Goal: Information Seeking & Learning: Learn about a topic

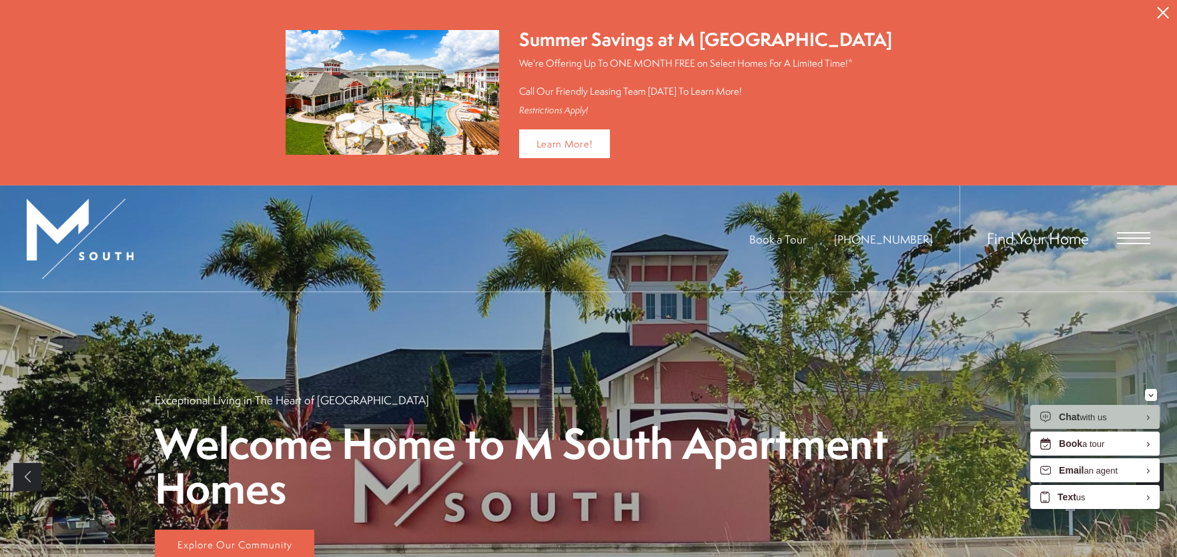
click at [1164, 9] on icon "Close Alert" at bounding box center [1163, 13] width 12 height 12
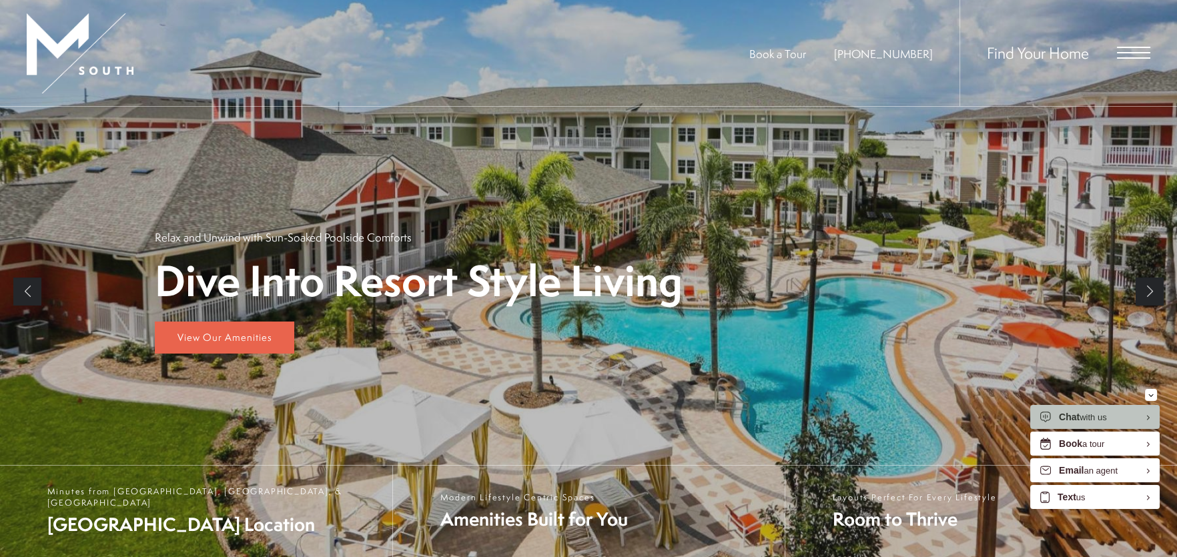
click at [1151, 286] on link "Next" at bounding box center [1150, 292] width 28 height 28
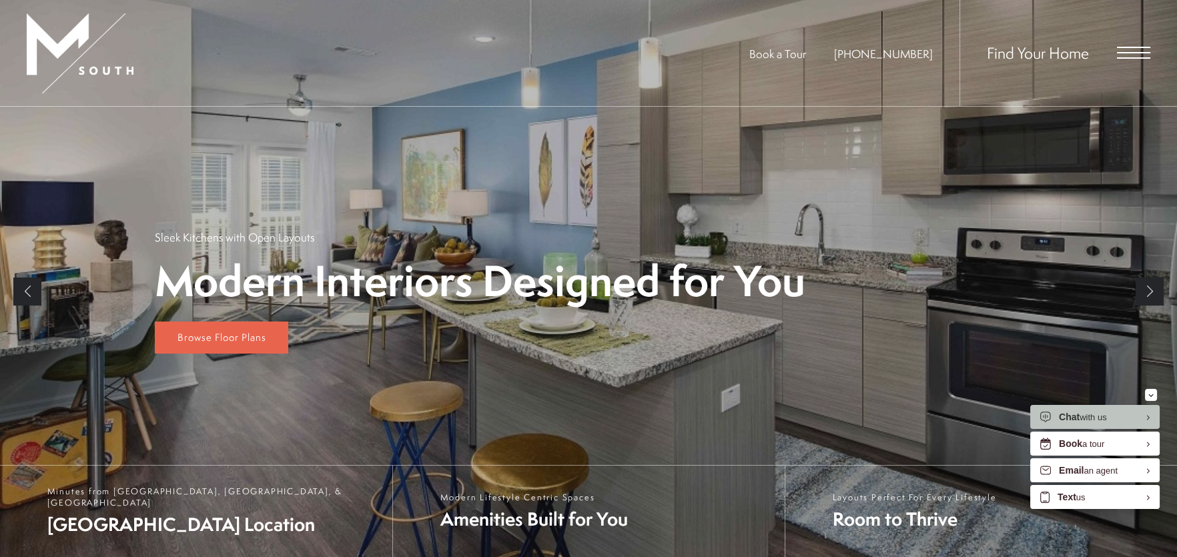
click at [1150, 289] on link "Next" at bounding box center [1150, 292] width 28 height 28
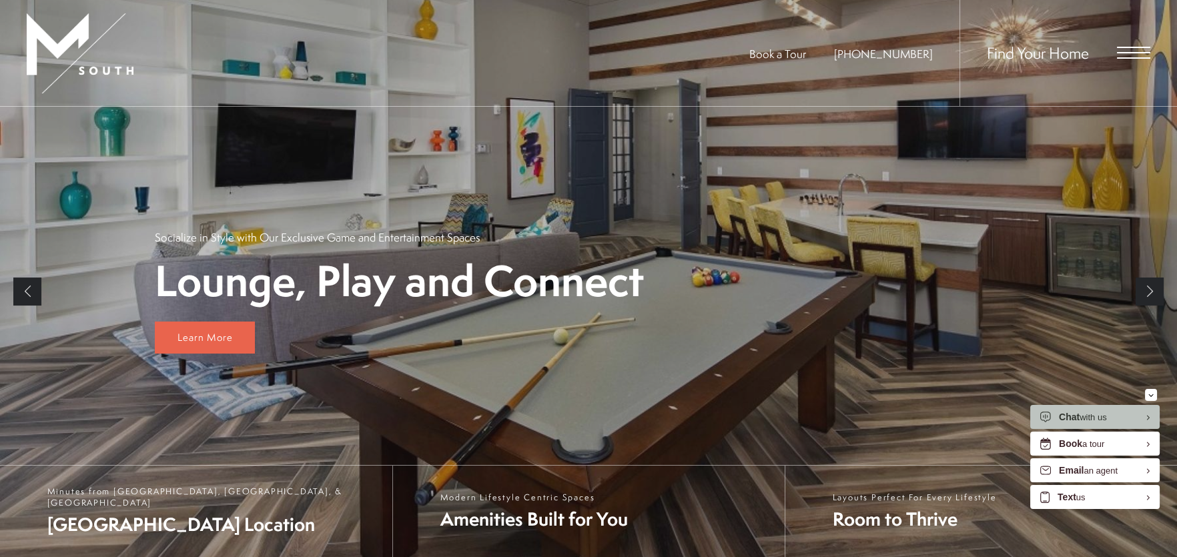
click at [1150, 289] on link "Next" at bounding box center [1150, 292] width 28 height 28
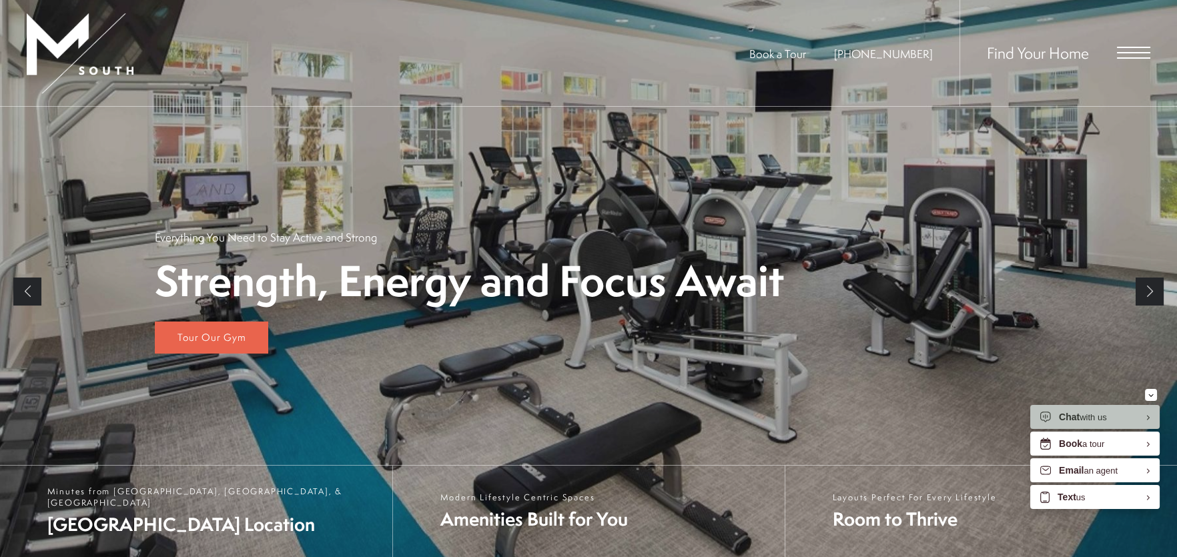
click at [1150, 289] on link "Next" at bounding box center [1150, 292] width 28 height 28
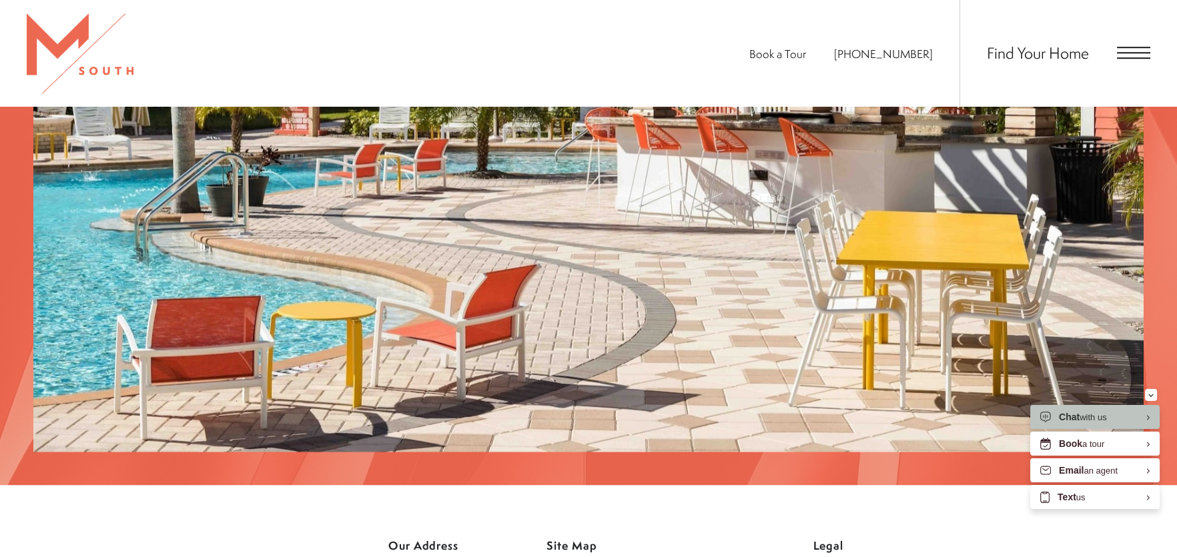
scroll to position [2268, 0]
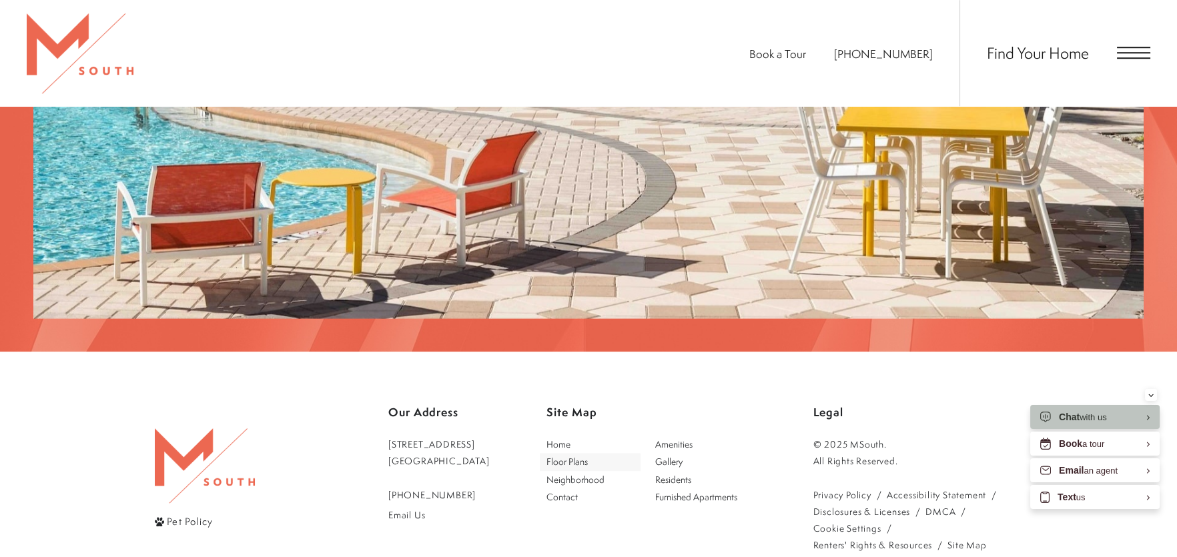
click at [576, 455] on span "Floor Plans" at bounding box center [566, 461] width 41 height 13
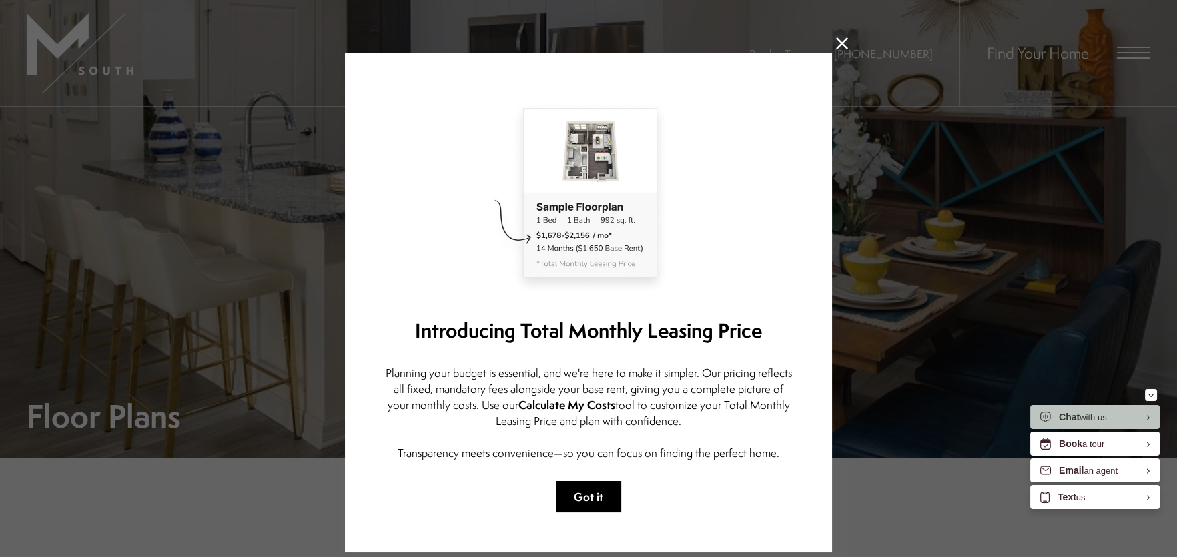
click at [580, 495] on button "Got it" at bounding box center [588, 496] width 65 height 31
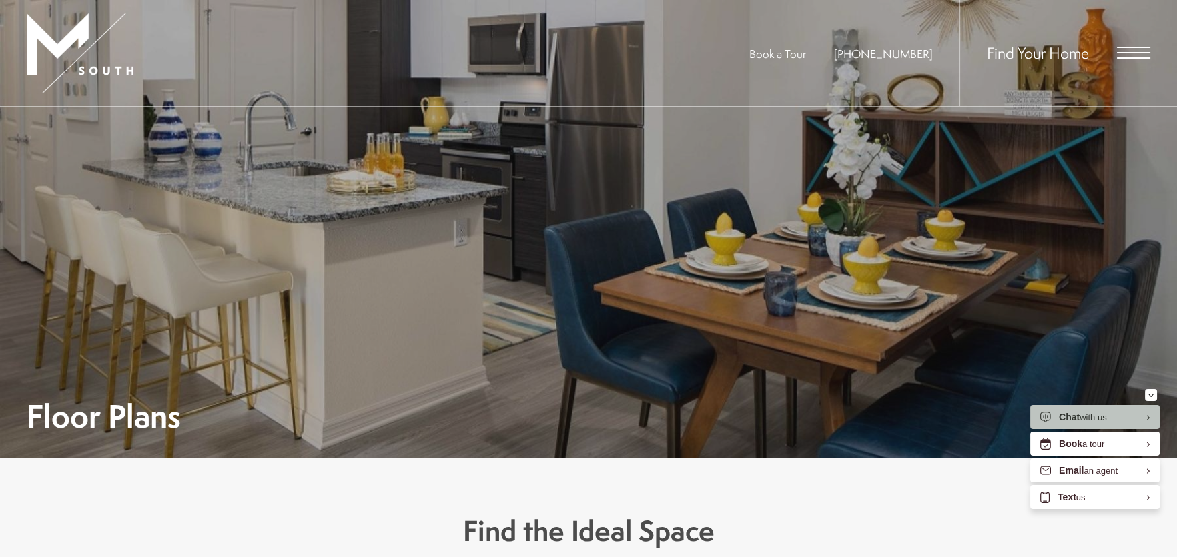
click at [1144, 55] on span "Open Menu" at bounding box center [1133, 53] width 33 height 12
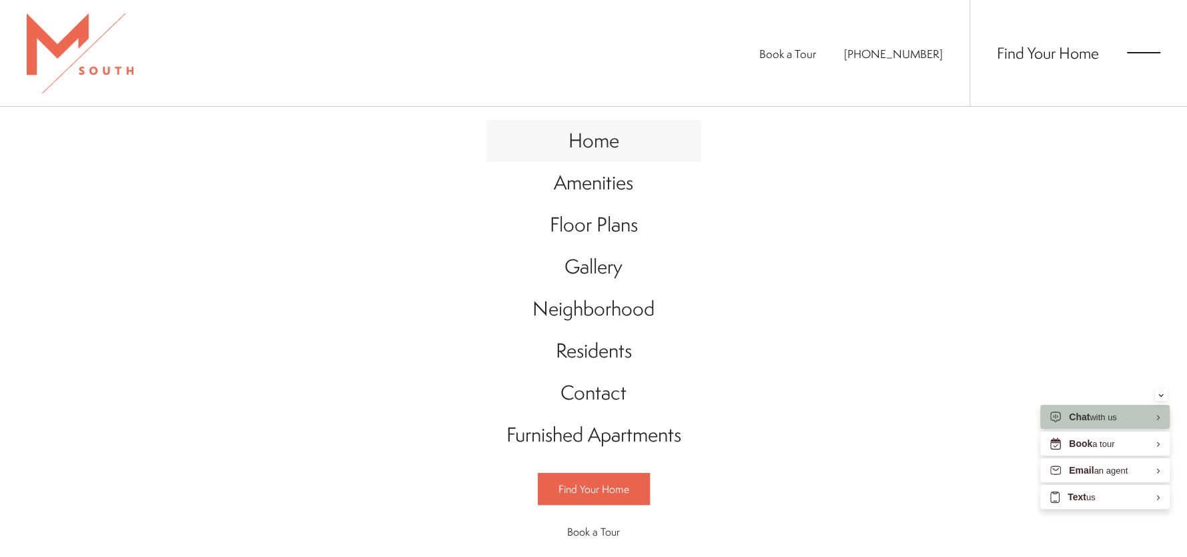
click at [592, 143] on span "Home" at bounding box center [593, 140] width 51 height 27
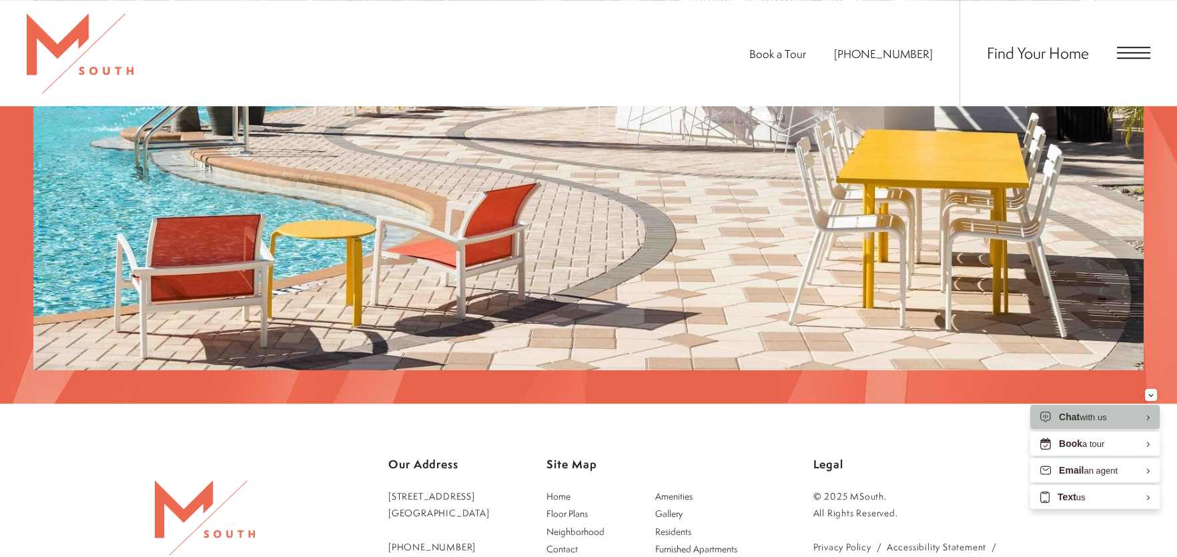
scroll to position [2468, 0]
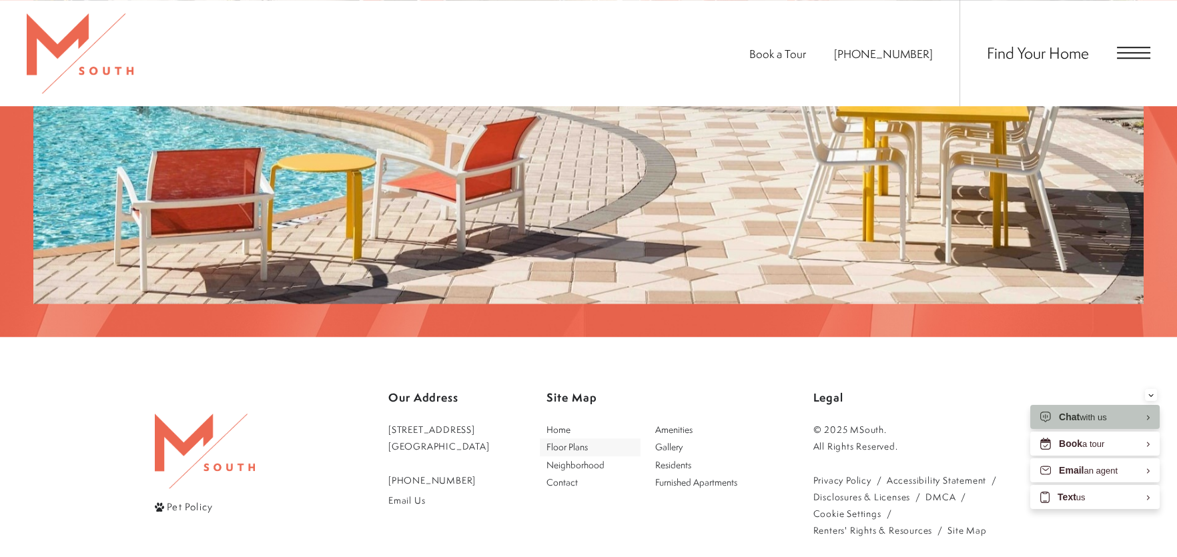
click at [588, 440] on span "Floor Plans" at bounding box center [566, 446] width 41 height 13
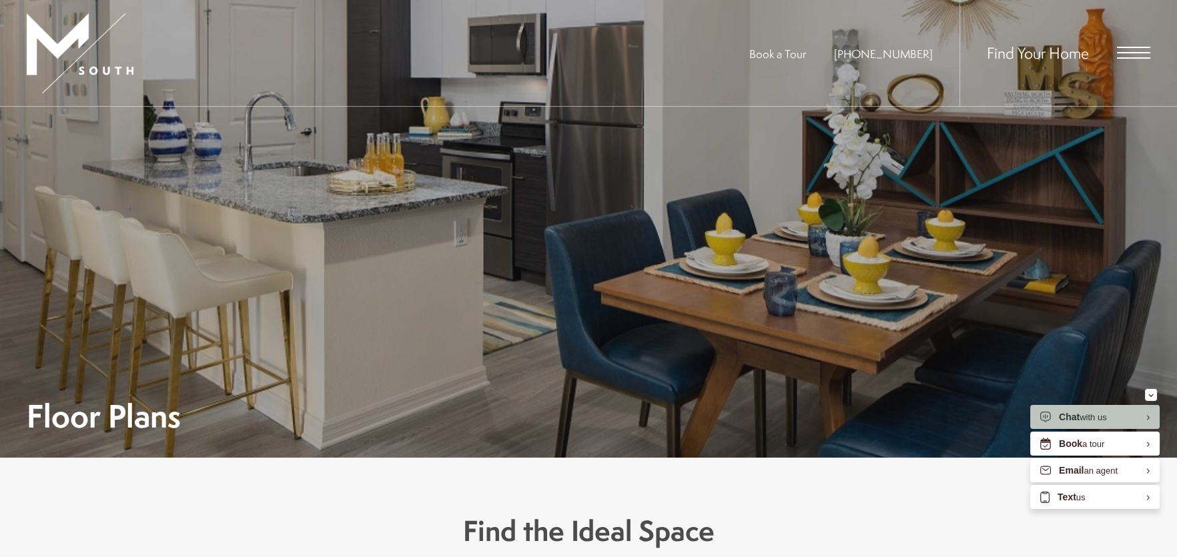
click at [57, 55] on img at bounding box center [80, 53] width 107 height 80
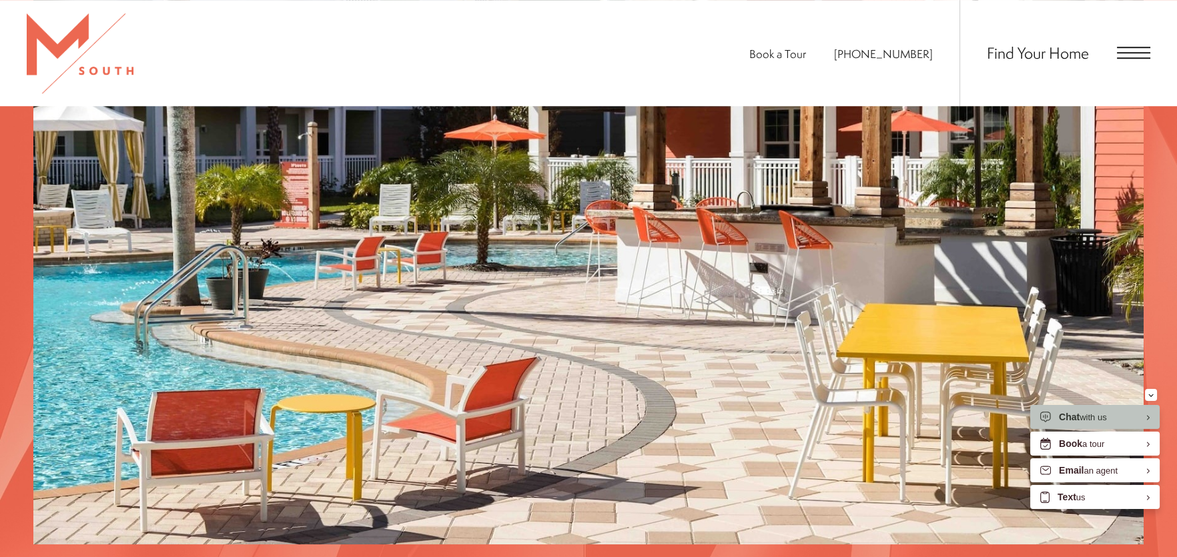
scroll to position [2561, 0]
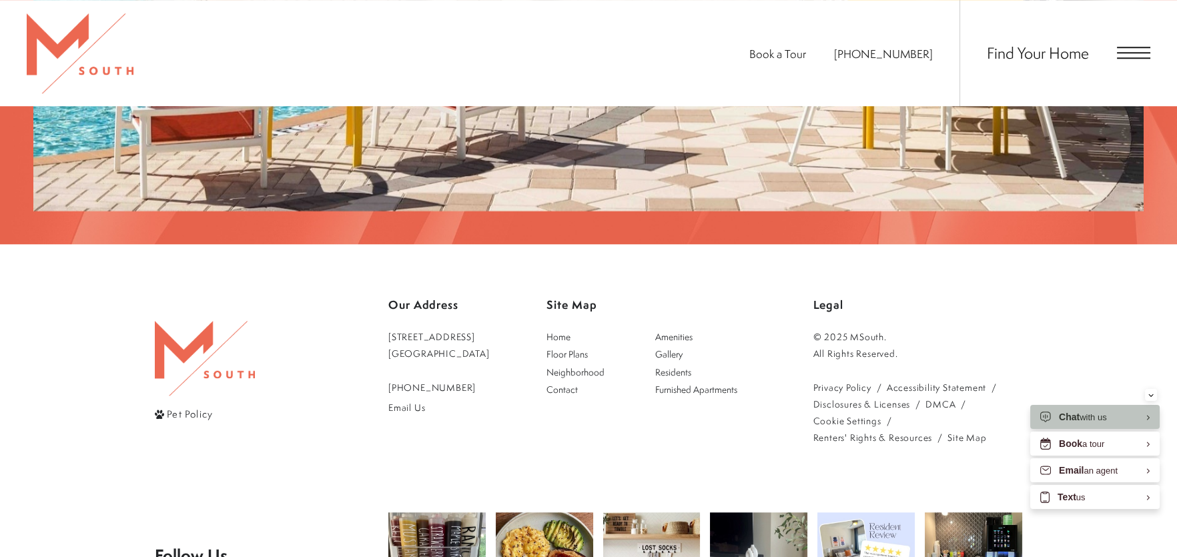
drag, startPoint x: 519, startPoint y: 270, endPoint x: 384, endPoint y: 273, distance: 135.5
click at [384, 293] on div "Pet Policy Our Address 5110 South Manhattan Avenue Tampa, FL 33611 813-570-8014…" at bounding box center [588, 369] width 867 height 153
click at [406, 298] on div "Our Address 5110 South Manhattan Avenue Tampa, FL 33611 813-570-8014 Email Us" at bounding box center [438, 369] width 101 height 153
click at [432, 328] on link "5110 South Manhattan Avenue Tampa, FL 33611" at bounding box center [438, 344] width 101 height 33
click at [572, 348] on span "Floor Plans" at bounding box center [566, 354] width 41 height 13
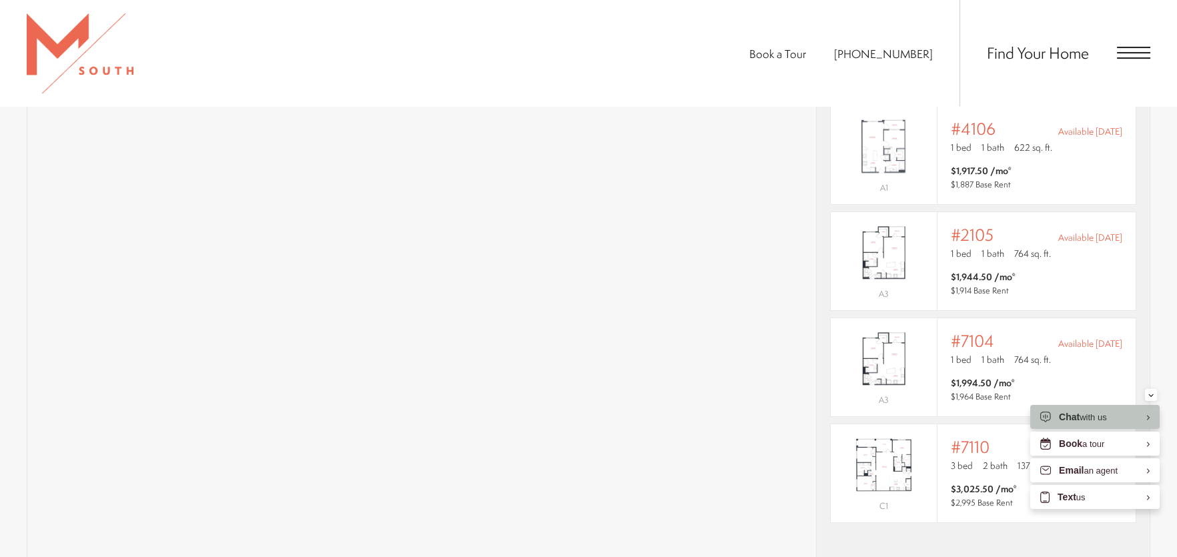
scroll to position [1001, 0]
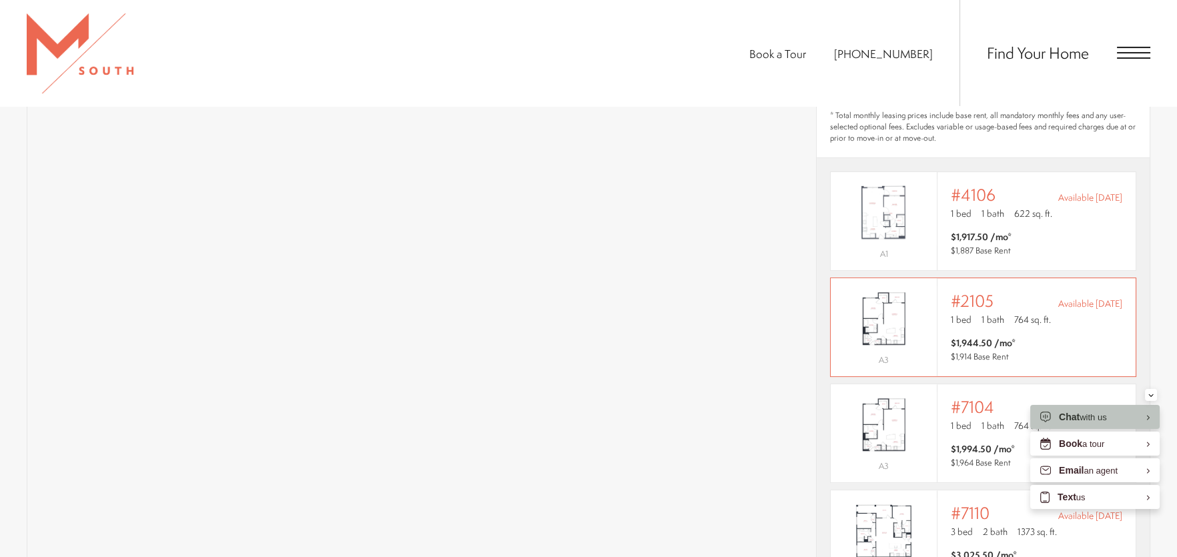
click at [884, 294] on img "View #2105" at bounding box center [884, 319] width 106 height 67
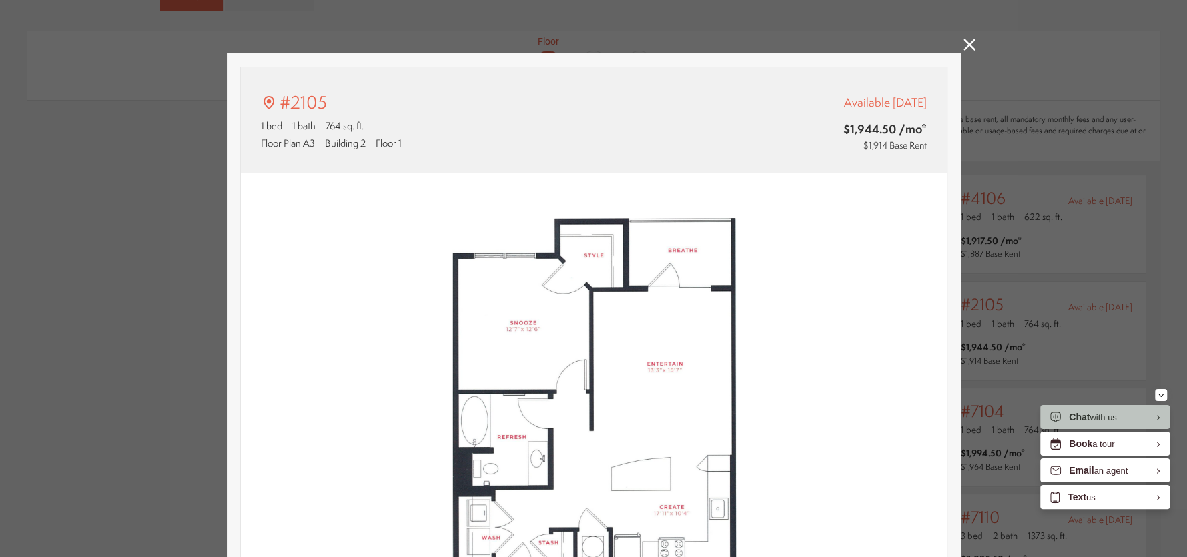
type input "**********"
click at [963, 39] on icon at bounding box center [969, 45] width 12 height 12
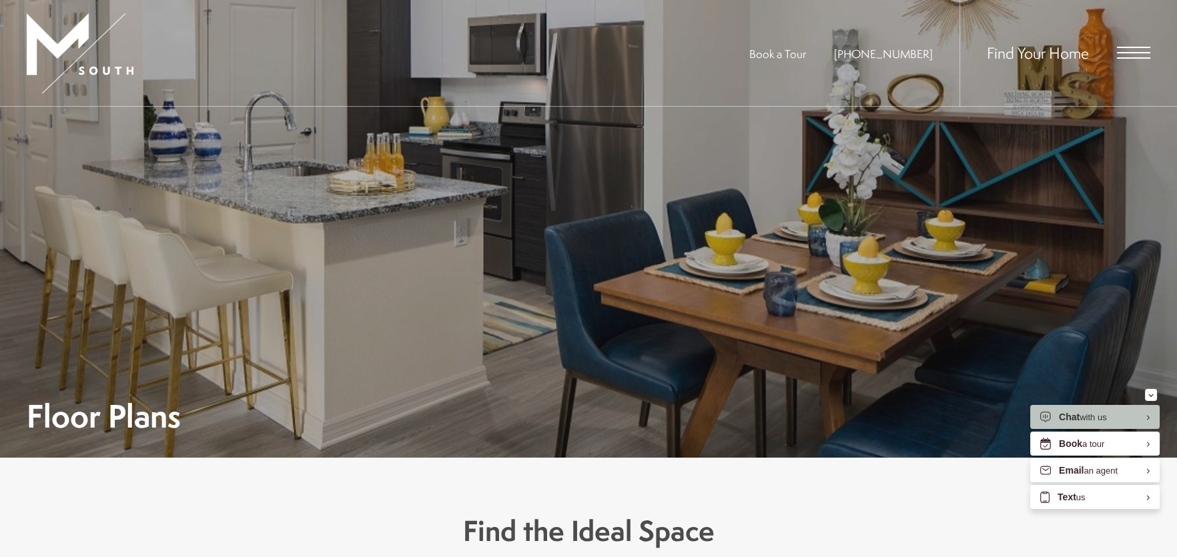
click at [1134, 47] on span "Open Menu" at bounding box center [1133, 47] width 33 height 1
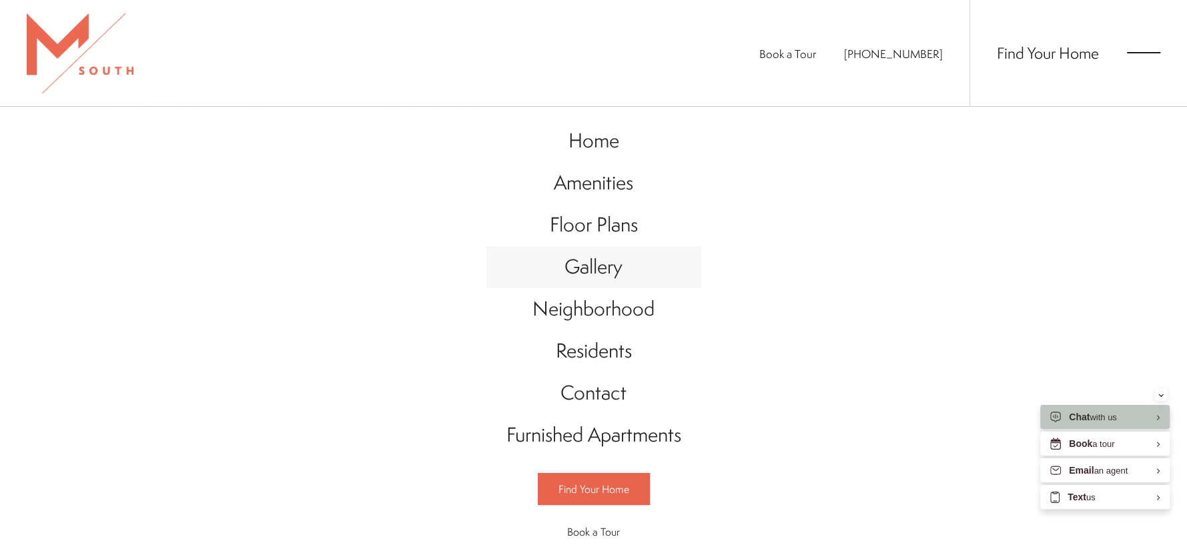
click at [594, 271] on span "Gallery" at bounding box center [593, 266] width 58 height 27
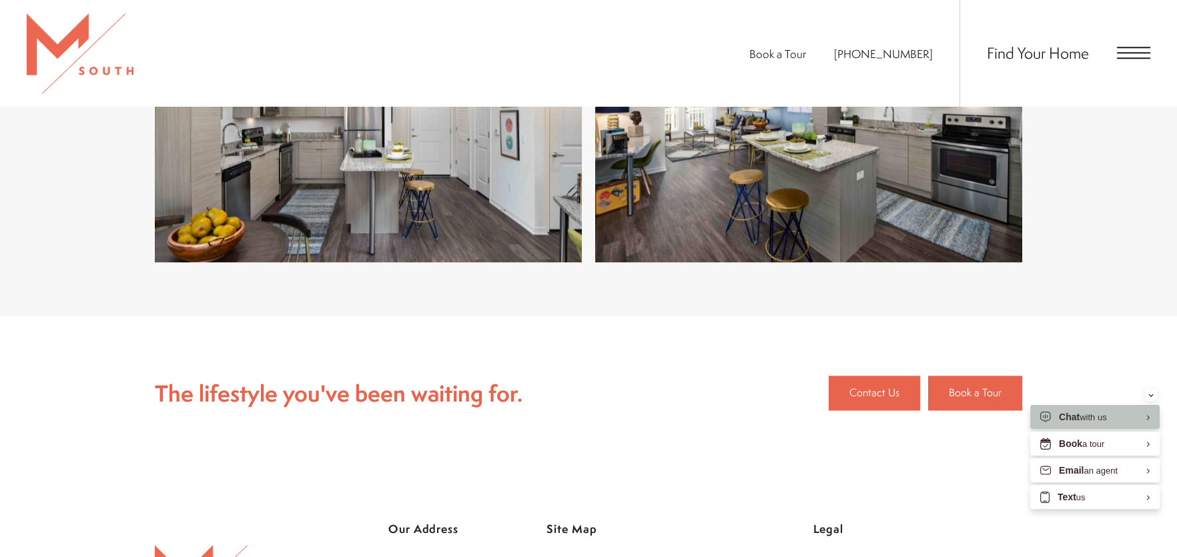
scroll to position [3202, 0]
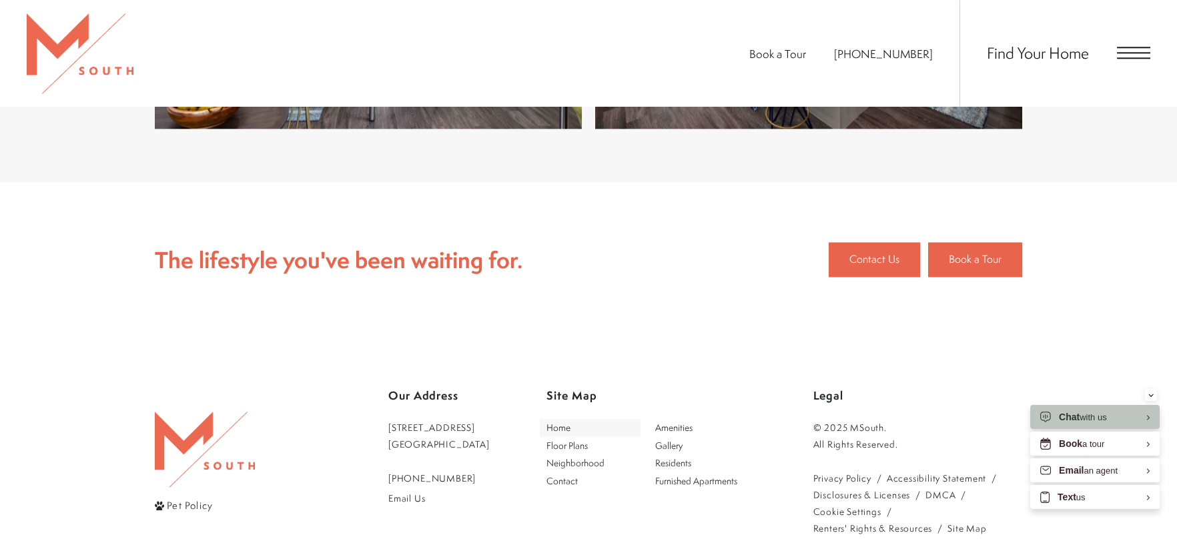
click at [570, 428] on span "Home" at bounding box center [558, 427] width 24 height 13
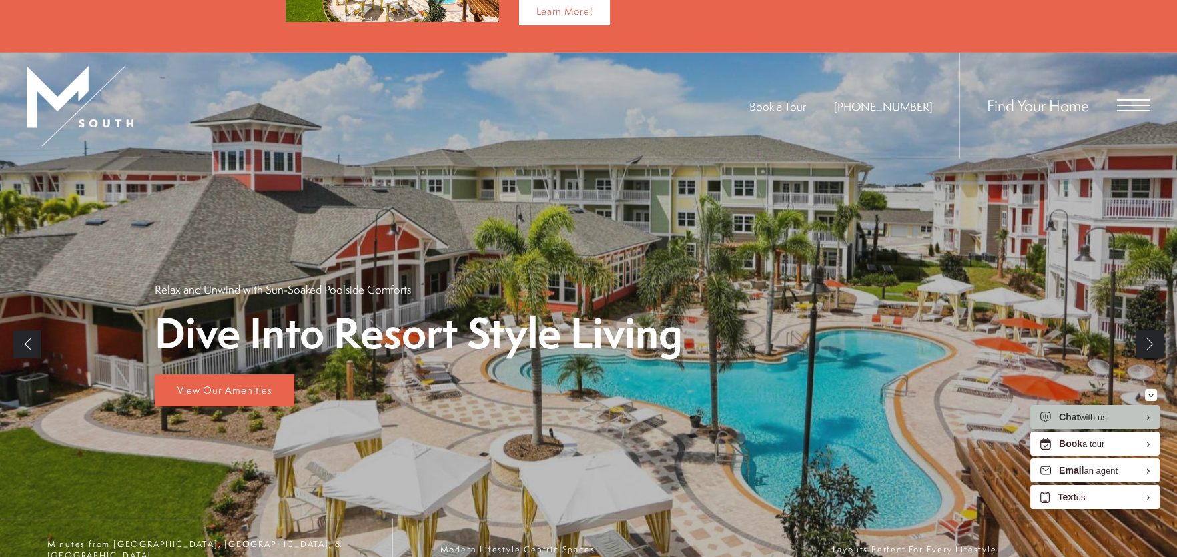
scroll to position [200, 0]
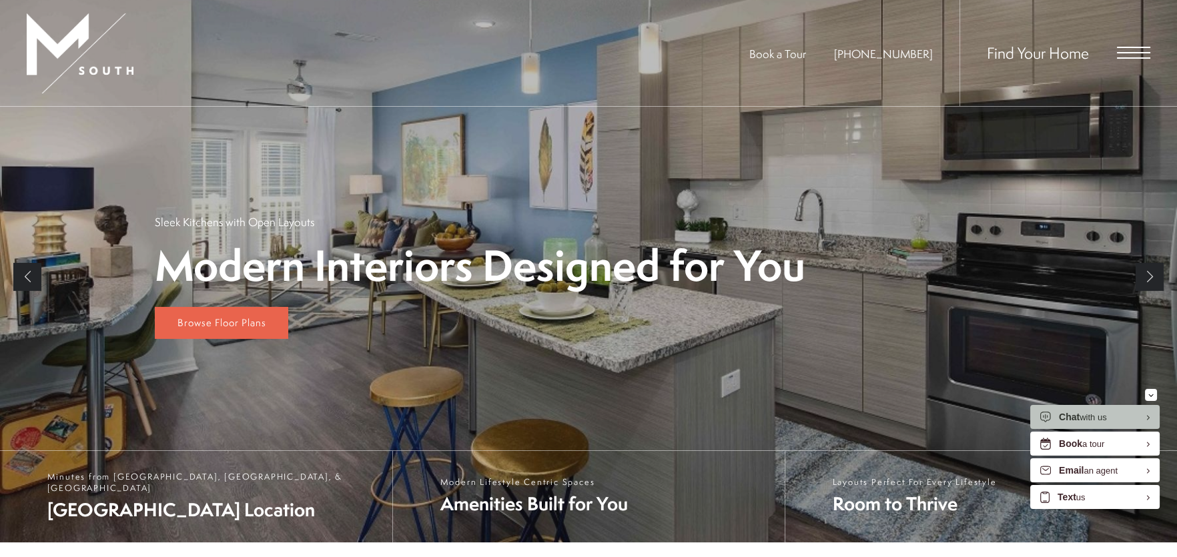
click at [1149, 53] on span "Open Menu" at bounding box center [1133, 52] width 33 height 1
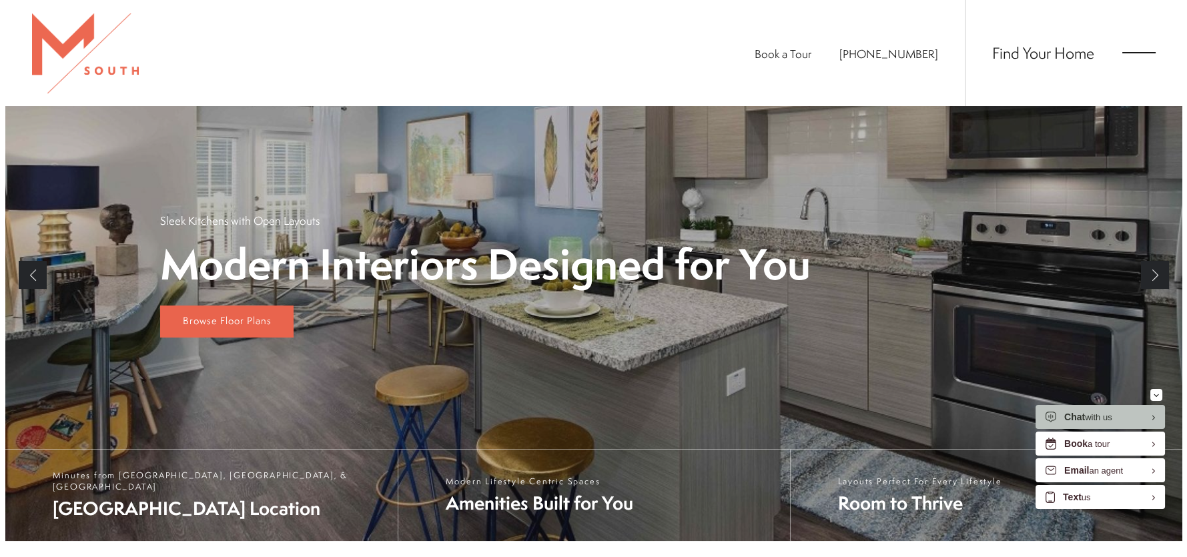
scroll to position [0, 0]
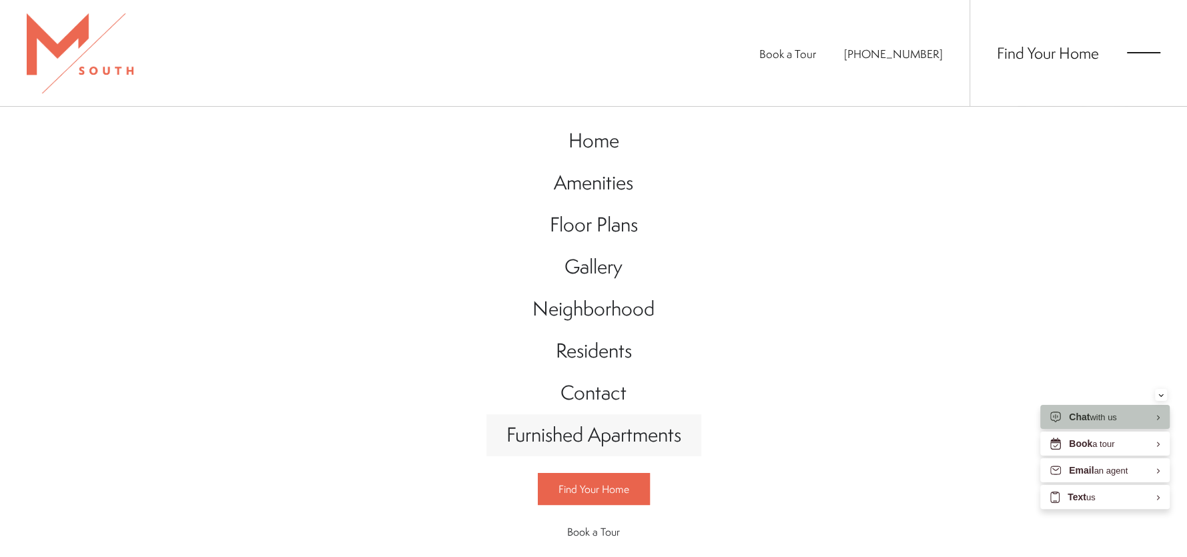
click at [579, 439] on span "Furnished Apartments" at bounding box center [593, 434] width 175 height 27
